Goal: Task Accomplishment & Management: Use online tool/utility

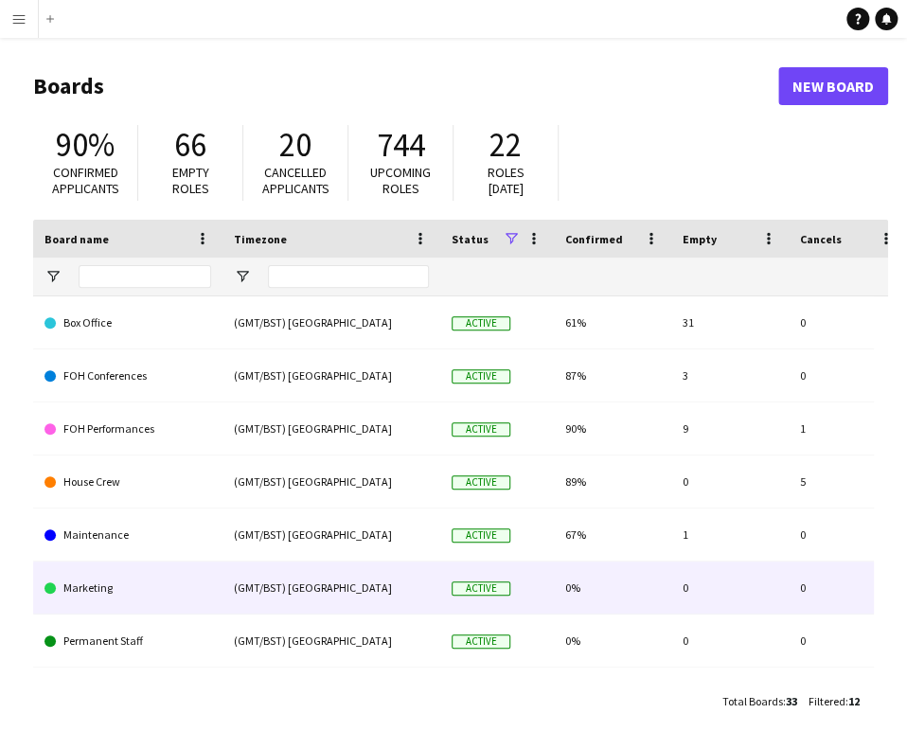
click at [95, 266] on link "Marketing" at bounding box center [128, 587] width 167 height 53
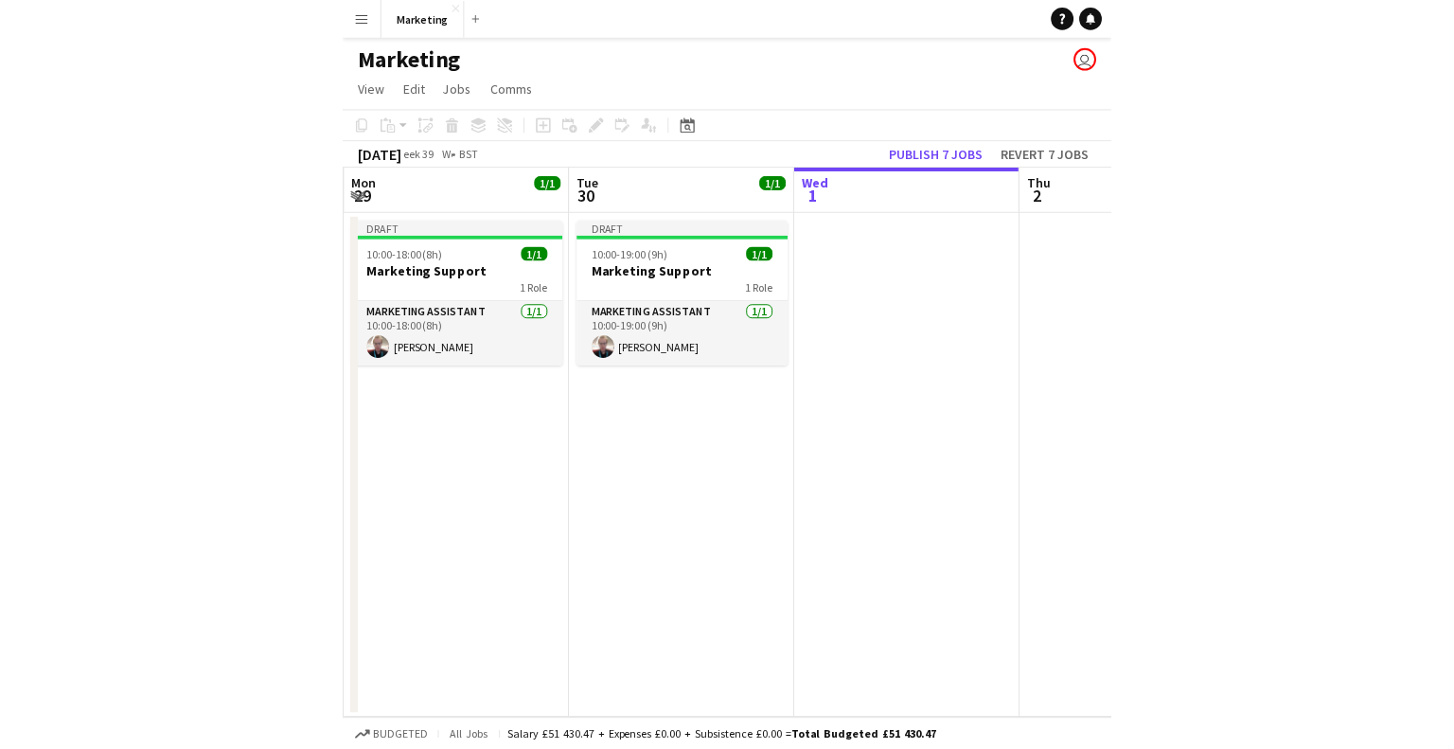
scroll to position [0, 685]
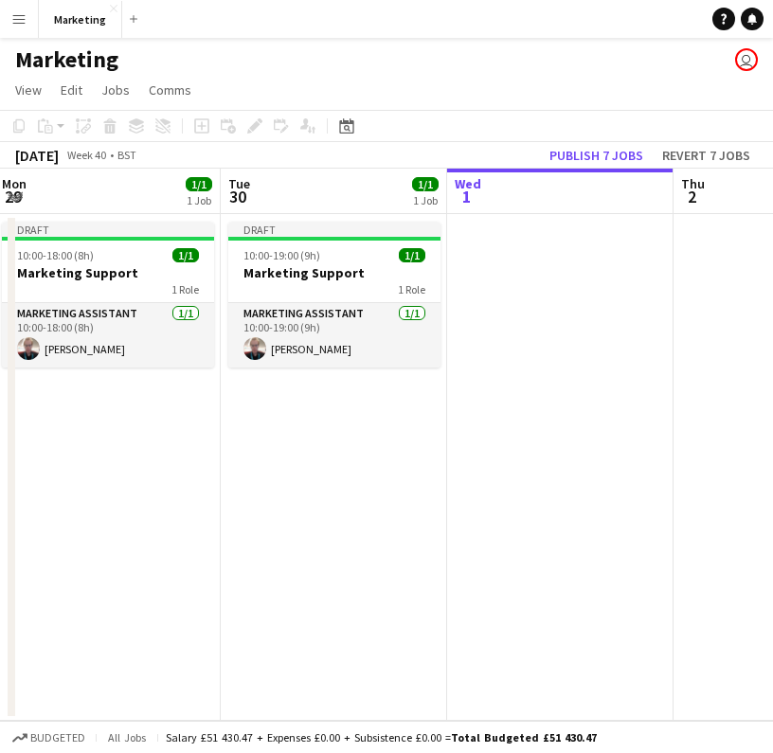
click at [348, 266] on app-date-cell "Draft 10:00-19:00 (9h) 1/1 Marketing Support 1 Role Marketing Assistant 1/1 10:…" at bounding box center [334, 467] width 226 height 507
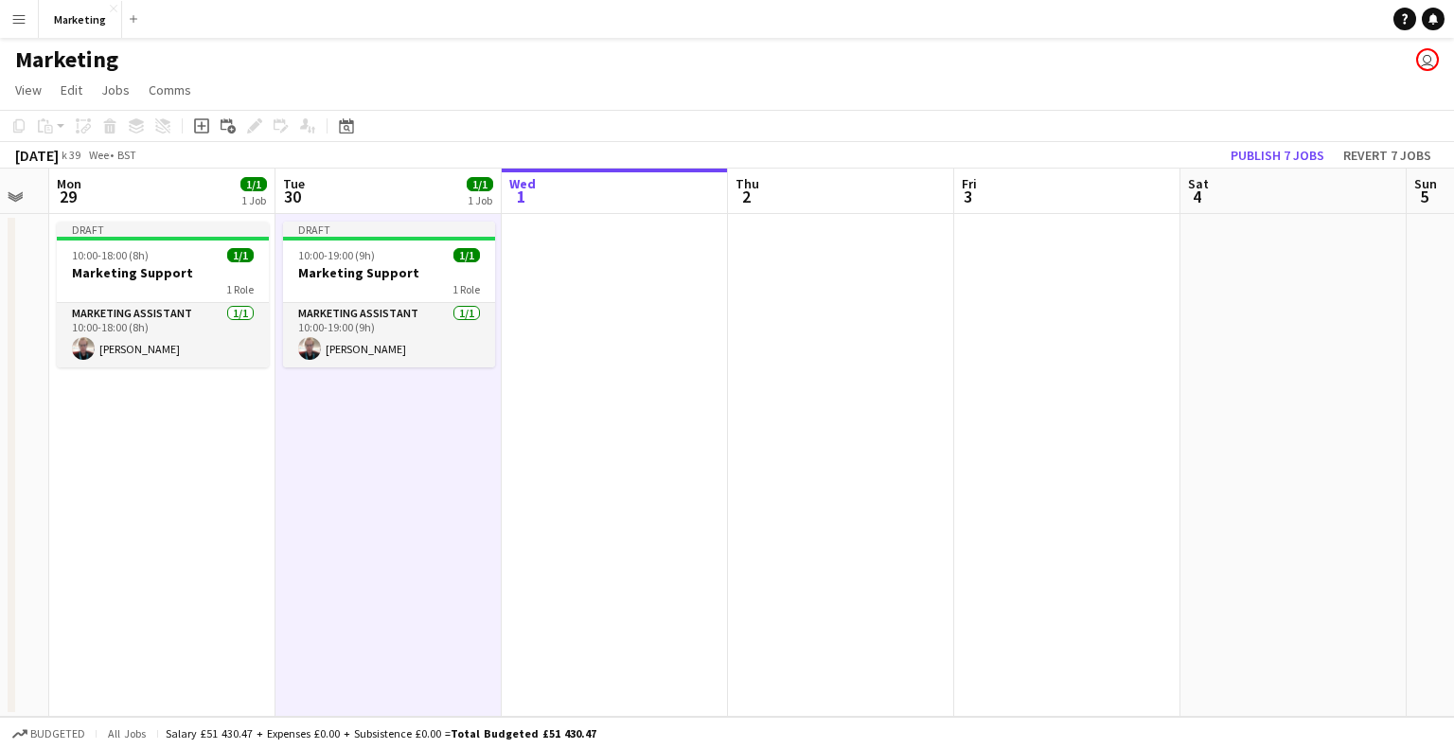
scroll to position [0, 394]
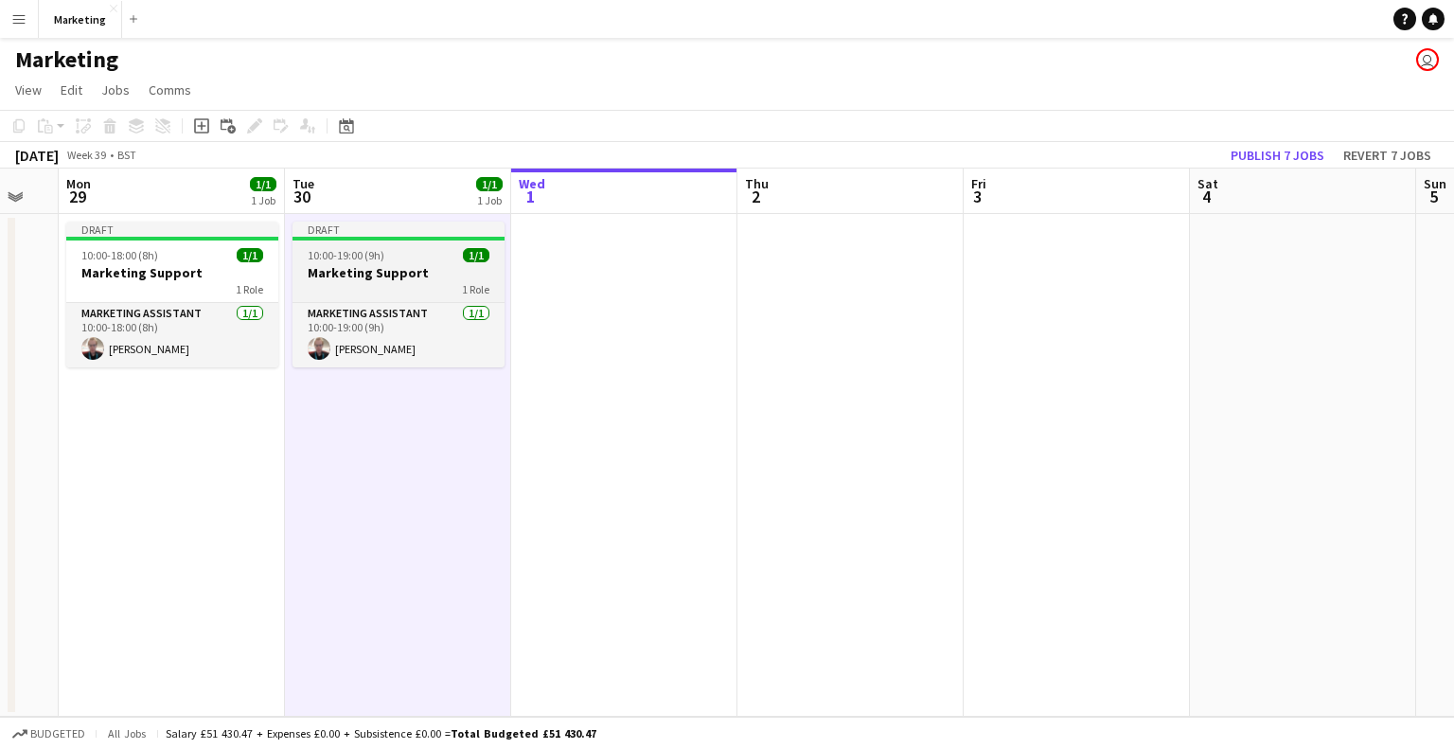
click at [352, 233] on div "Draft" at bounding box center [399, 229] width 212 height 15
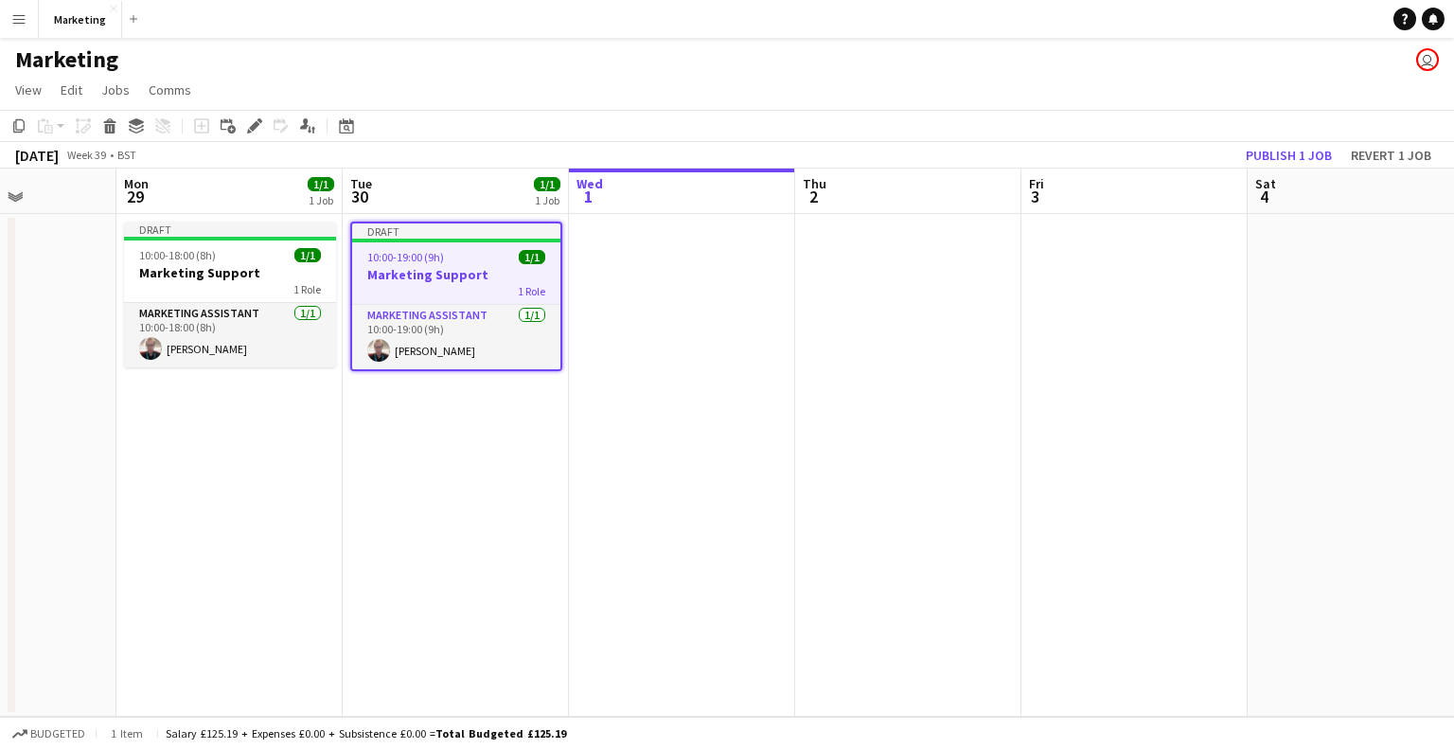
scroll to position [0, 564]
click at [639, 266] on app-date-cell at bounding box center [680, 465] width 226 height 503
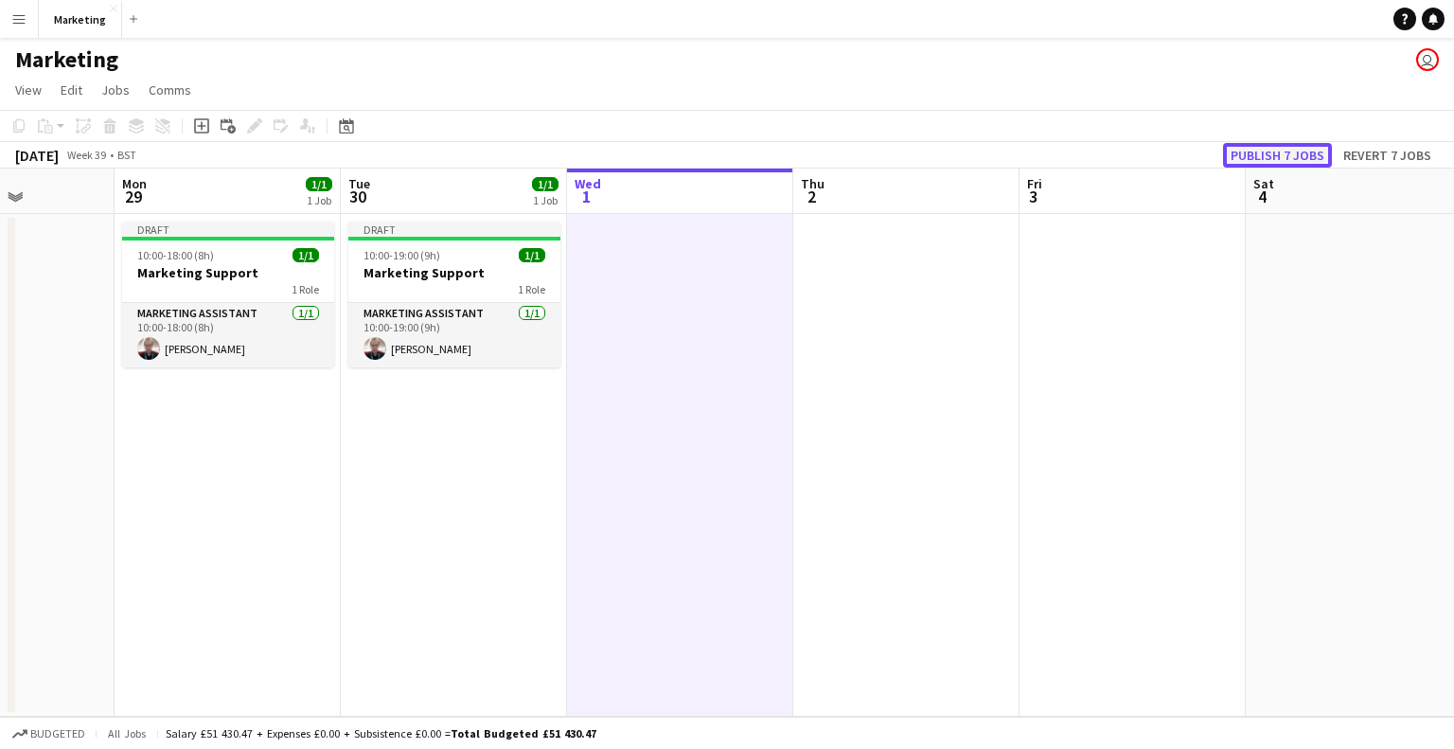
click at [955, 147] on button "Publish 7 jobs" at bounding box center [1277, 155] width 109 height 25
